Goal: Task Accomplishment & Management: Manage account settings

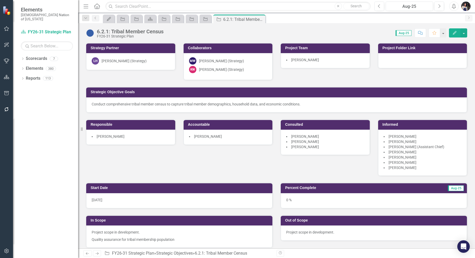
click at [87, 6] on icon "button" at bounding box center [86, 6] width 5 height 4
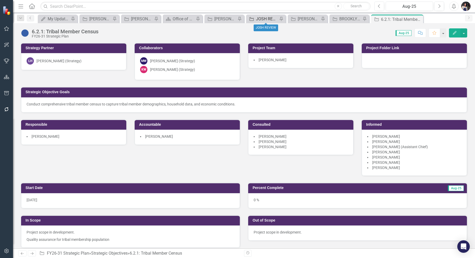
click at [260, 18] on div "JOSH REVIEW" at bounding box center [267, 19] width 22 height 7
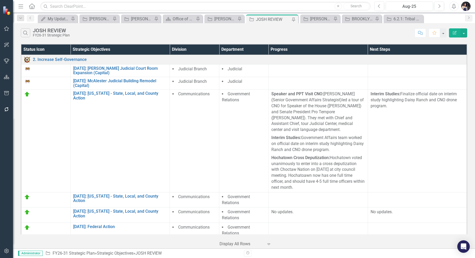
click at [456, 35] on button "Edit Report" at bounding box center [454, 32] width 11 height 9
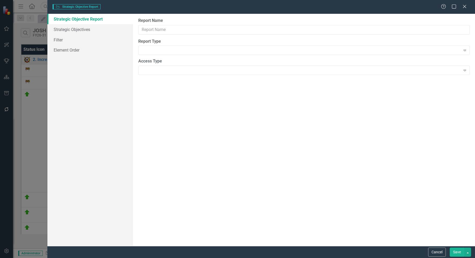
type input "JOSH REVIEW"
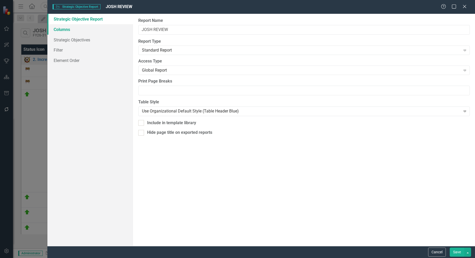
click at [73, 31] on link "Columns" at bounding box center [89, 29] width 85 height 10
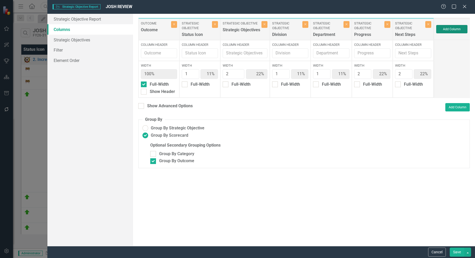
click at [453, 29] on button "Add Column" at bounding box center [451, 29] width 31 height 8
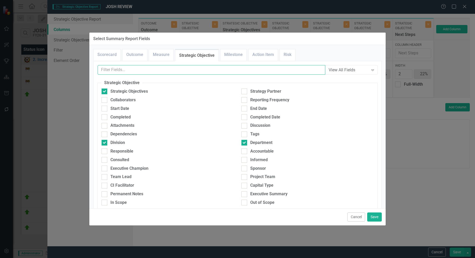
click at [177, 70] on input "text" at bounding box center [211, 70] width 227 height 10
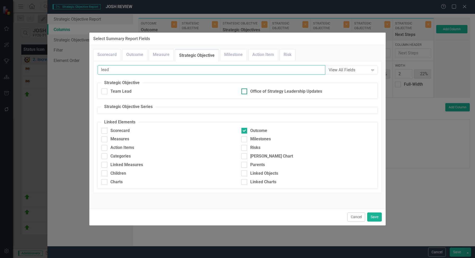
type input "lead"
click at [245, 91] on div at bounding box center [244, 91] width 6 height 6
click at [245, 91] on input "Office of Strategy Leadership Updates" at bounding box center [242, 89] width 3 height 3
checkbox input "true"
click at [380, 218] on button "Save" at bounding box center [374, 216] width 15 height 9
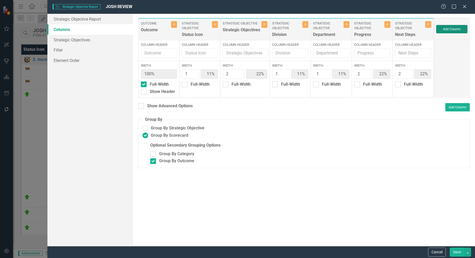
type input "10%"
type input "20%"
type input "10%"
type input "20%"
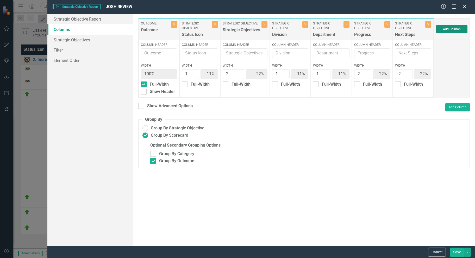
type input "20%"
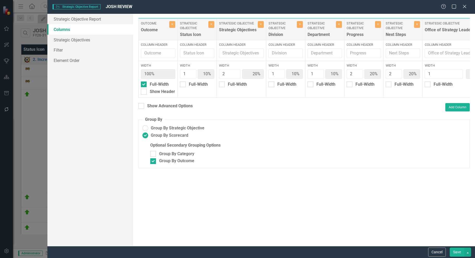
click at [460, 249] on button "Save" at bounding box center [456, 251] width 15 height 9
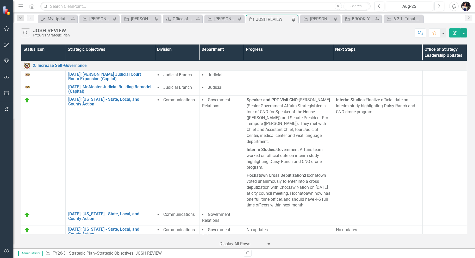
click at [455, 31] on icon "Edit Report" at bounding box center [454, 33] width 5 height 4
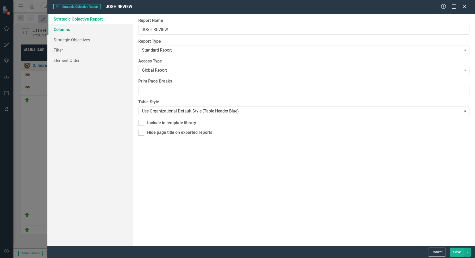
click at [69, 27] on link "Columns" at bounding box center [89, 29] width 85 height 10
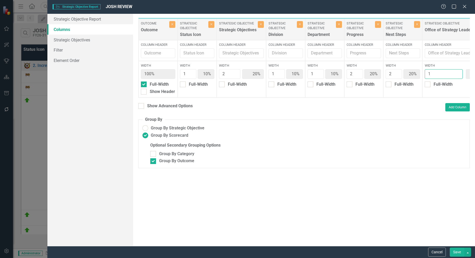
type input "2"
type input "9%"
type input "18%"
type input "9%"
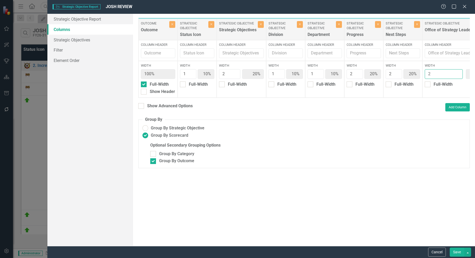
type input "18%"
click at [457, 73] on input "2" at bounding box center [443, 74] width 38 height 10
type input "3"
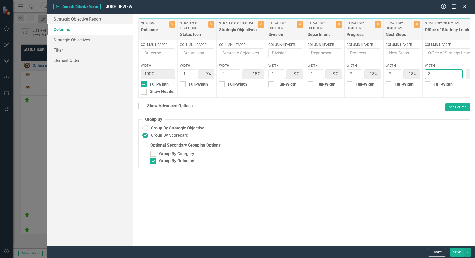
click at [457, 73] on input "3" at bounding box center [443, 74] width 38 height 10
type input "8%"
type input "17%"
type input "8%"
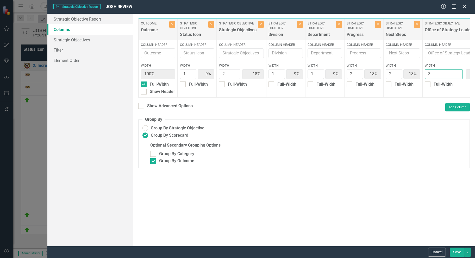
type input "17%"
type input "25%"
click at [458, 250] on button "Save" at bounding box center [456, 251] width 15 height 9
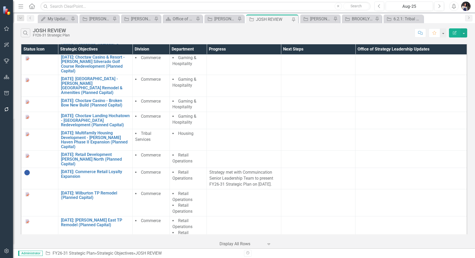
scroll to position [1041, 0]
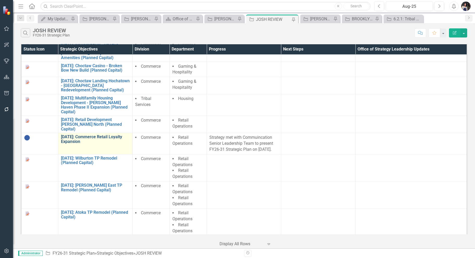
click at [102, 135] on link "[DATE]: Commerce Retail Loyalty Expansion" at bounding box center [95, 139] width 69 height 9
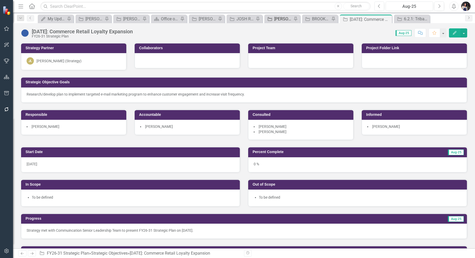
click at [282, 18] on div "[PERSON_NAME] REVIEW" at bounding box center [283, 19] width 18 height 7
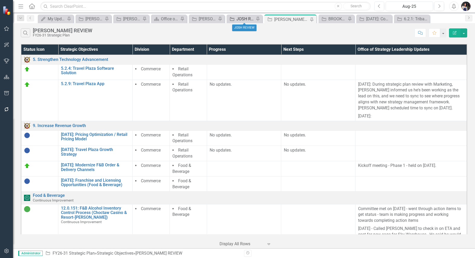
click at [243, 20] on div "JOSH REVIEW" at bounding box center [245, 19] width 18 height 7
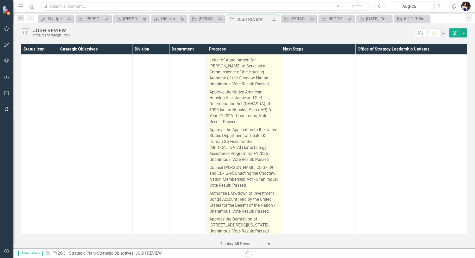
scroll to position [312, 0]
